Goal: Task Accomplishment & Management: Use online tool/utility

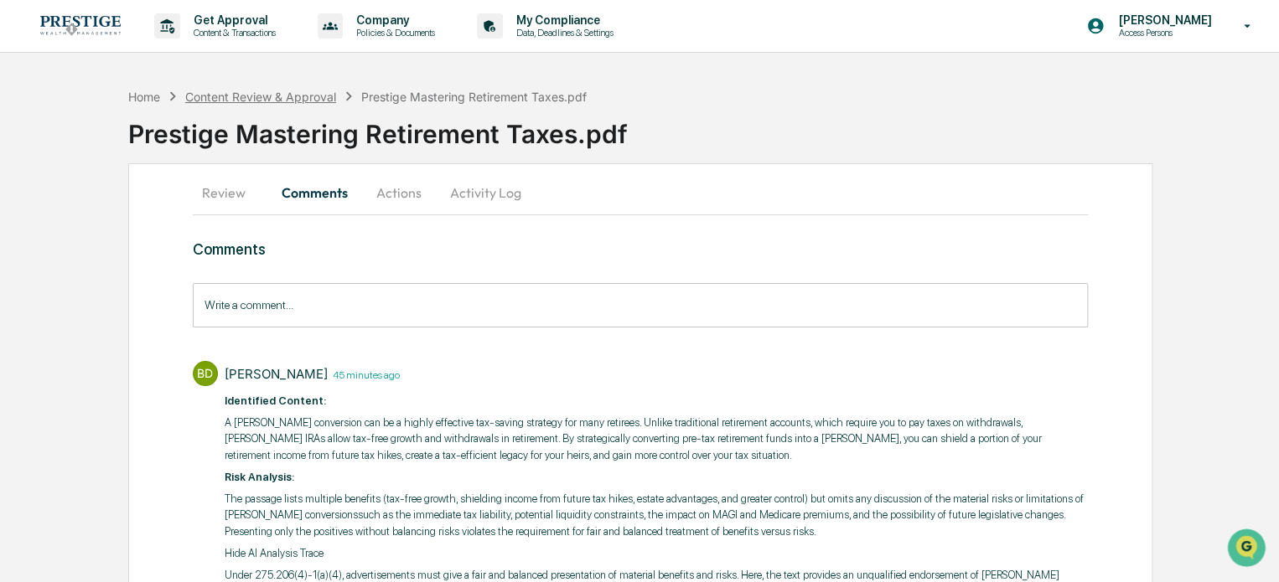
click at [289, 99] on div "Content Review & Approval" at bounding box center [260, 97] width 151 height 14
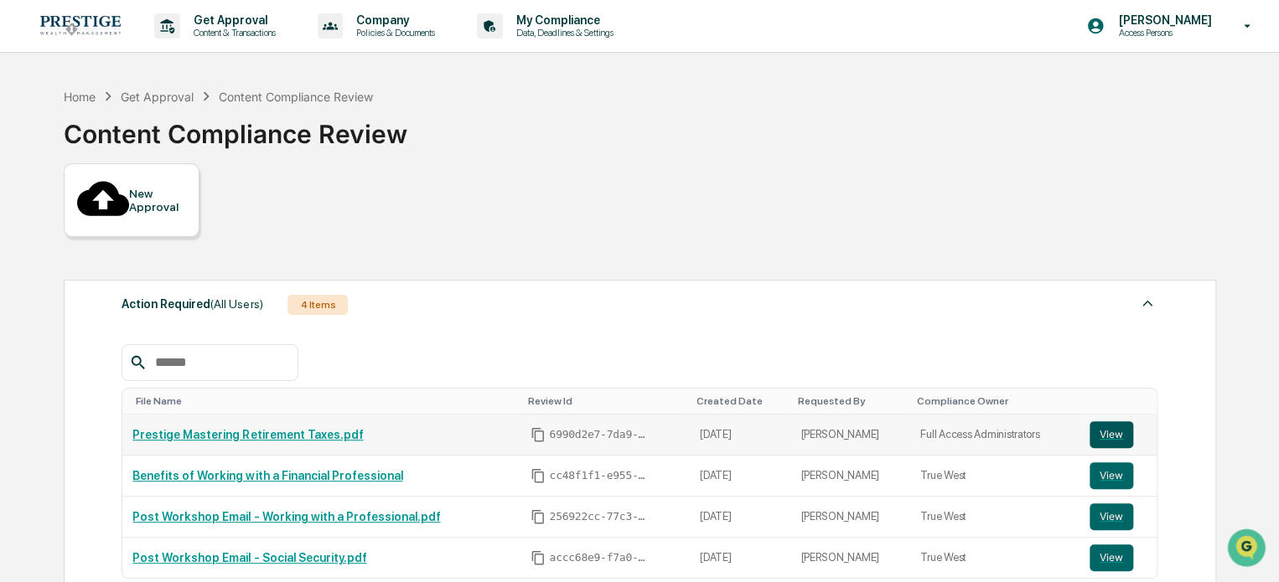
click at [1105, 422] on button "View" at bounding box center [1111, 435] width 44 height 27
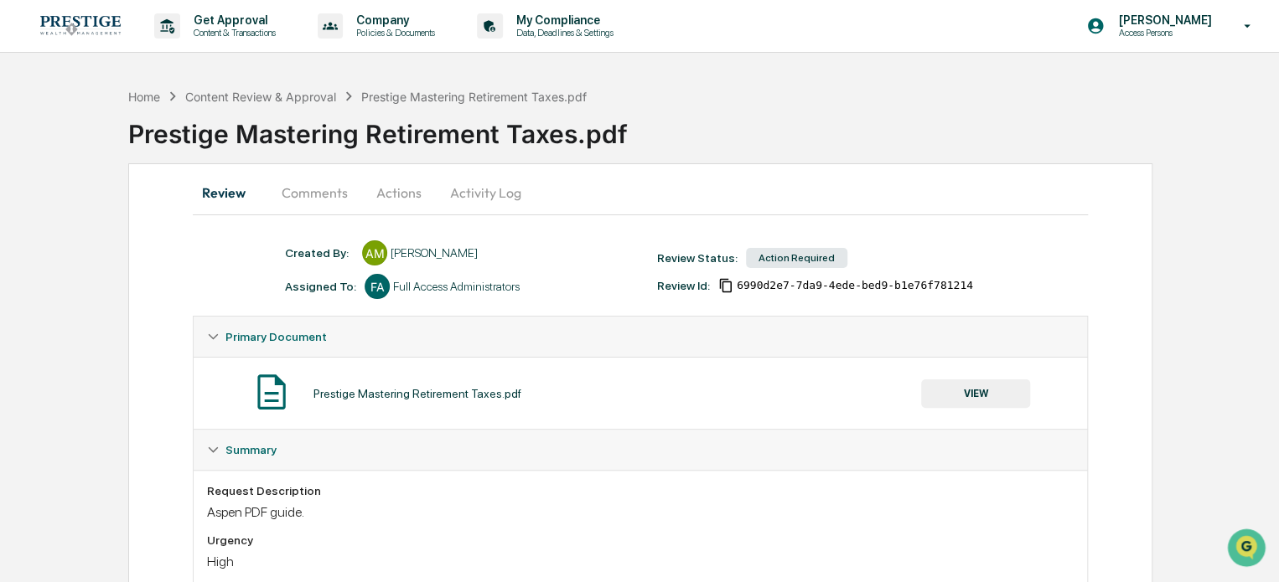
click at [399, 177] on button "Actions" at bounding box center [398, 193] width 75 height 40
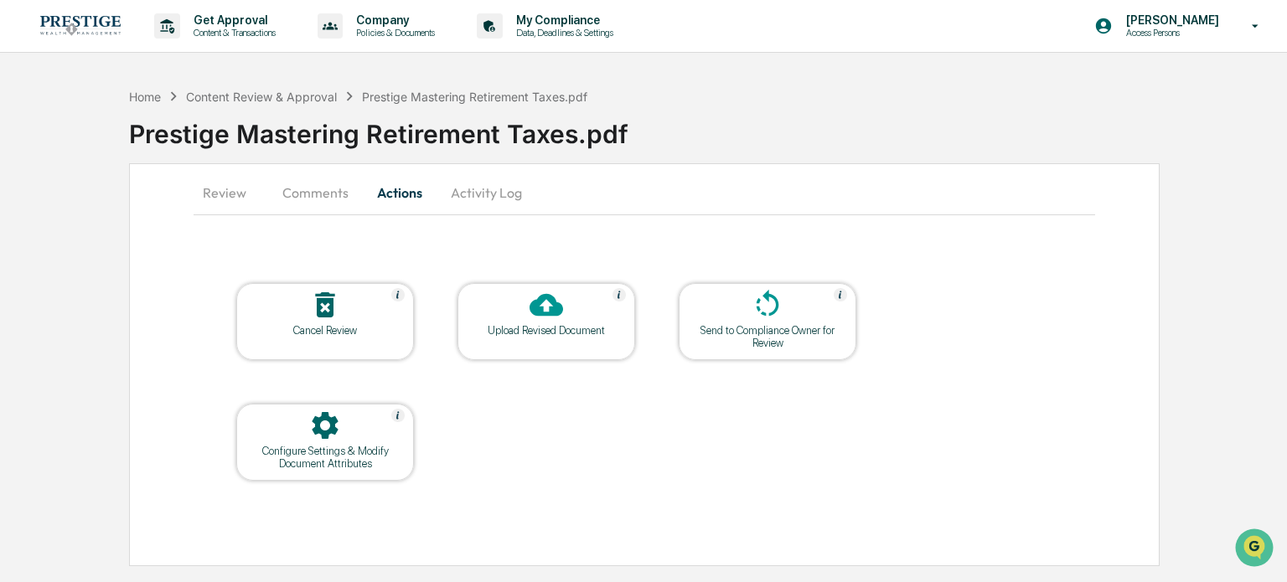
click at [552, 318] on icon at bounding box center [547, 305] width 34 height 34
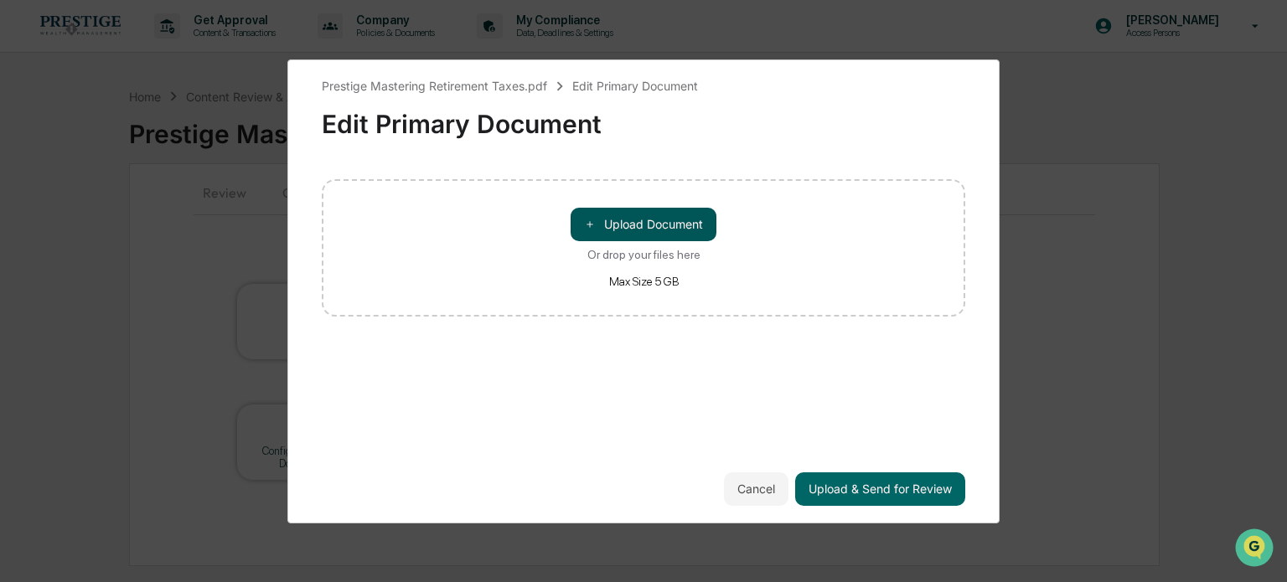
click at [634, 224] on button "＋ Upload Document" at bounding box center [644, 225] width 146 height 34
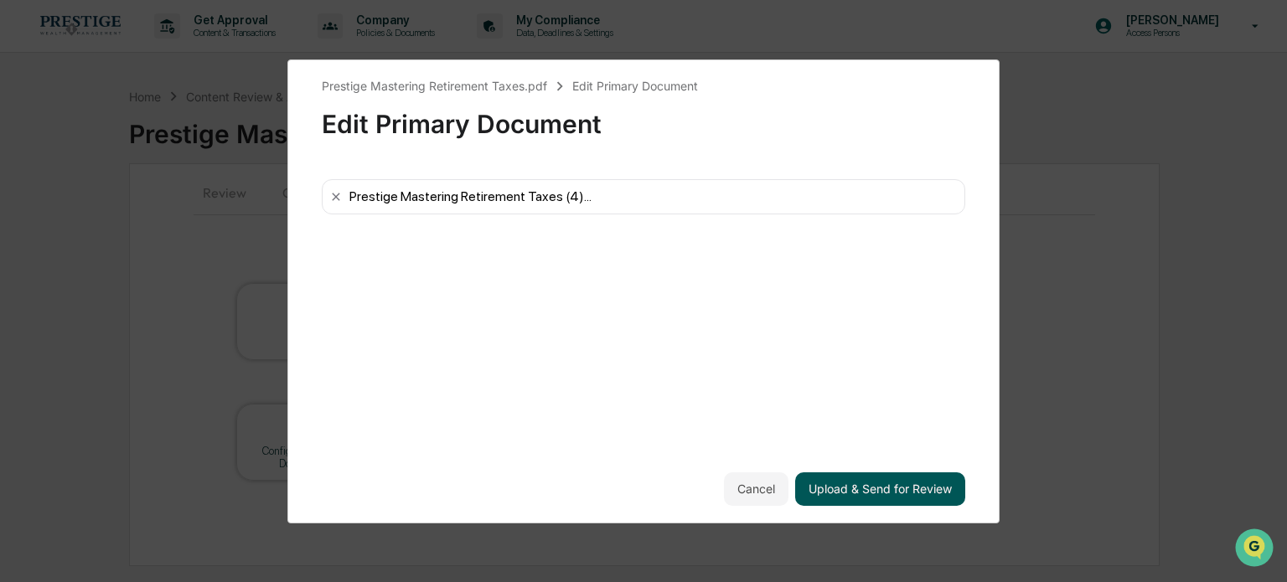
click at [875, 489] on button "Upload & Send for Review" at bounding box center [880, 490] width 170 height 34
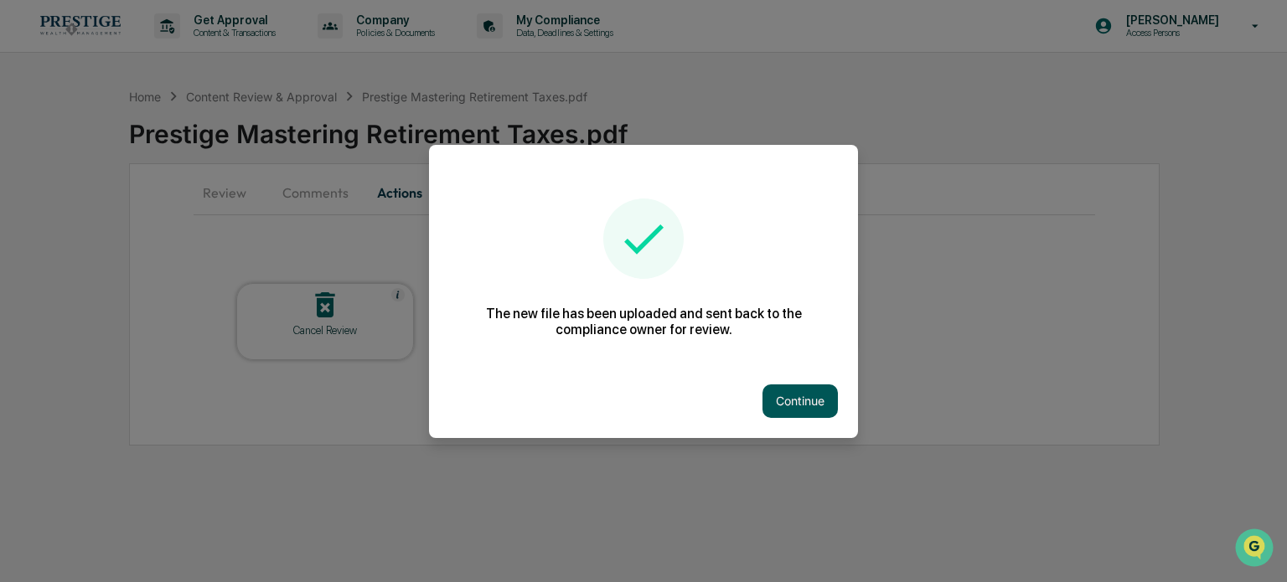
click at [818, 406] on button "Continue" at bounding box center [800, 402] width 75 height 34
